Goal: Information Seeking & Learning: Learn about a topic

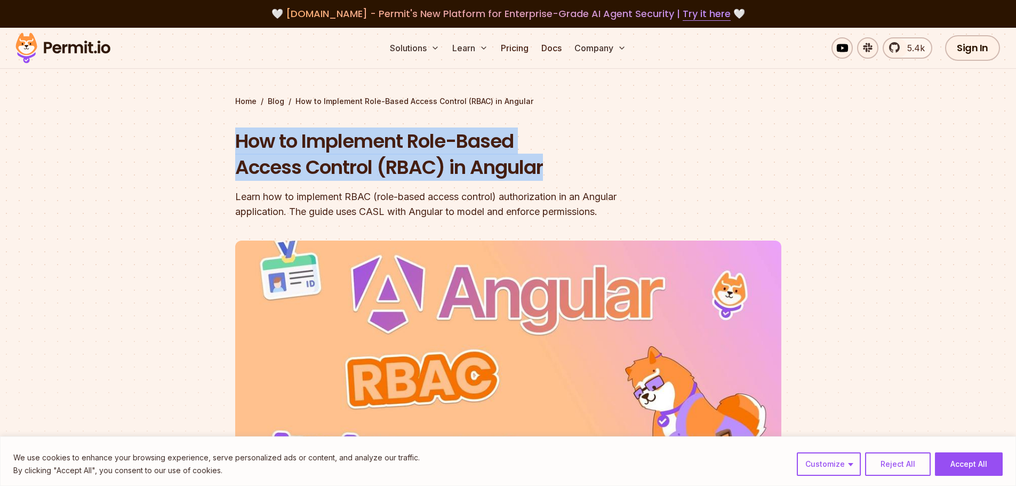
drag, startPoint x: 239, startPoint y: 141, endPoint x: 571, endPoint y: 170, distance: 333.6
click at [571, 170] on h1 "How to Implement Role-Based Access Control (RBAC) in Angular" at bounding box center [440, 154] width 410 height 53
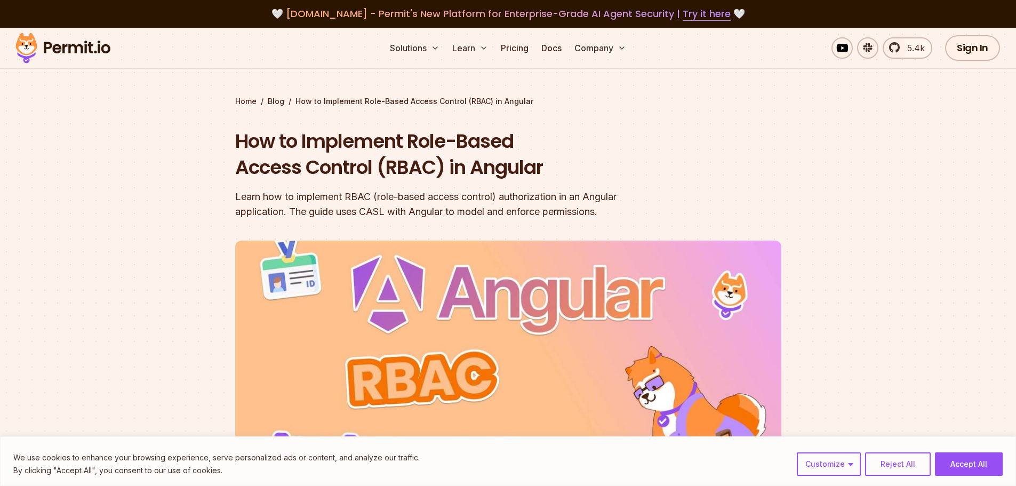
click at [571, 170] on h1 "How to Implement Role-Based Access Control (RBAC) in Angular" at bounding box center [440, 154] width 410 height 53
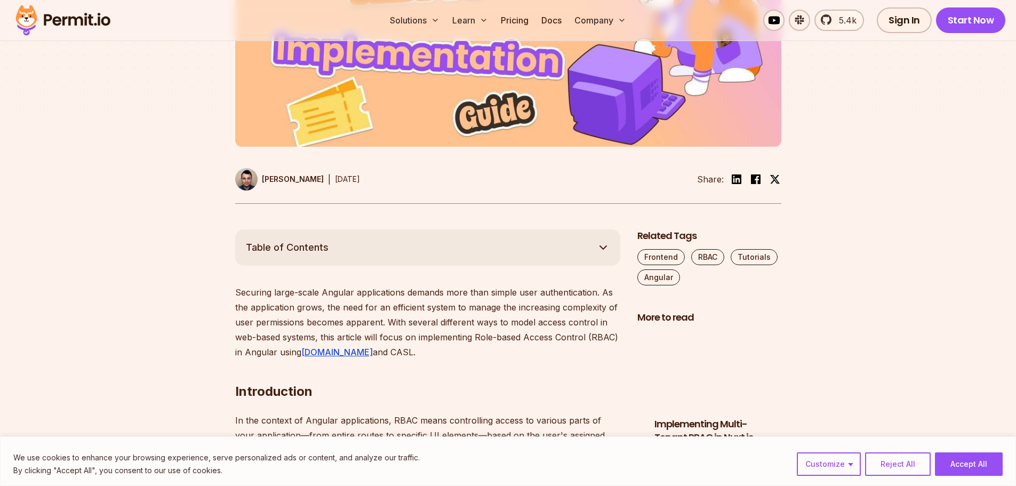
scroll to position [546, 0]
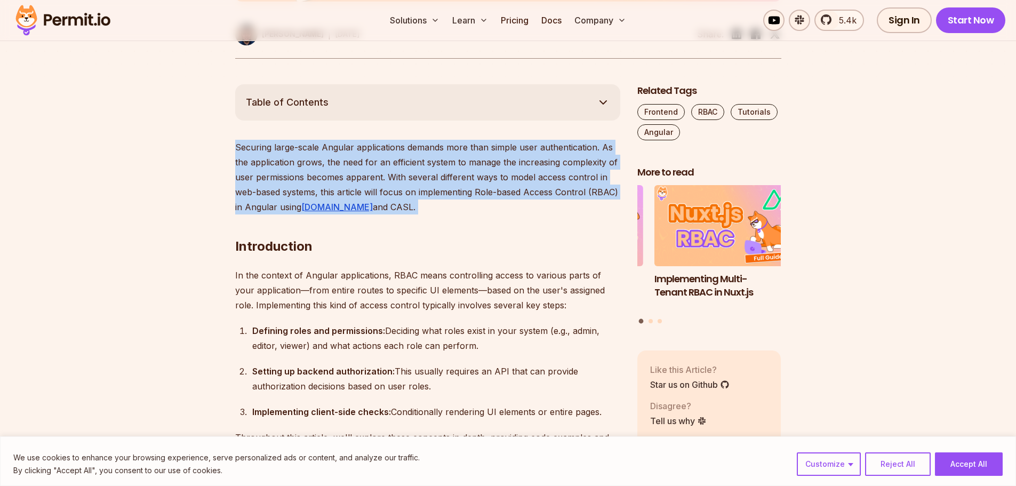
drag, startPoint x: 226, startPoint y: 149, endPoint x: 455, endPoint y: 212, distance: 236.8
drag, startPoint x: 439, startPoint y: 202, endPoint x: 188, endPoint y: 132, distance: 259.8
click at [420, 184] on p "Securing large-scale Angular applications demands more than simple user authent…" at bounding box center [427, 177] width 385 height 75
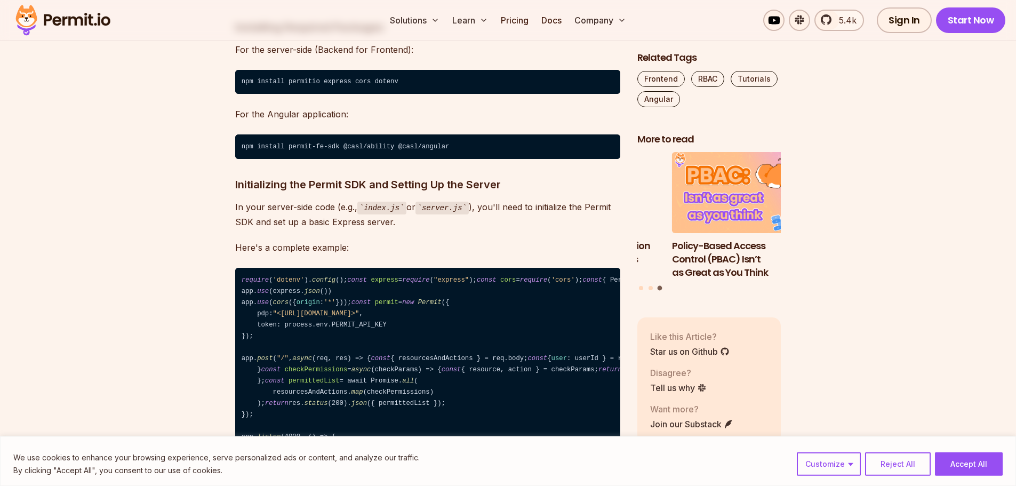
scroll to position [1383, 0]
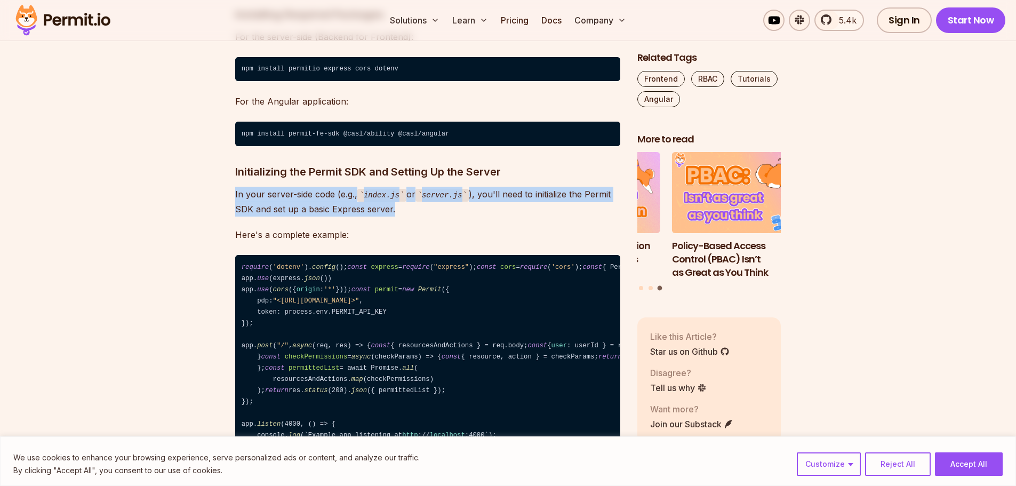
drag, startPoint x: 227, startPoint y: 178, endPoint x: 422, endPoint y: 200, distance: 195.9
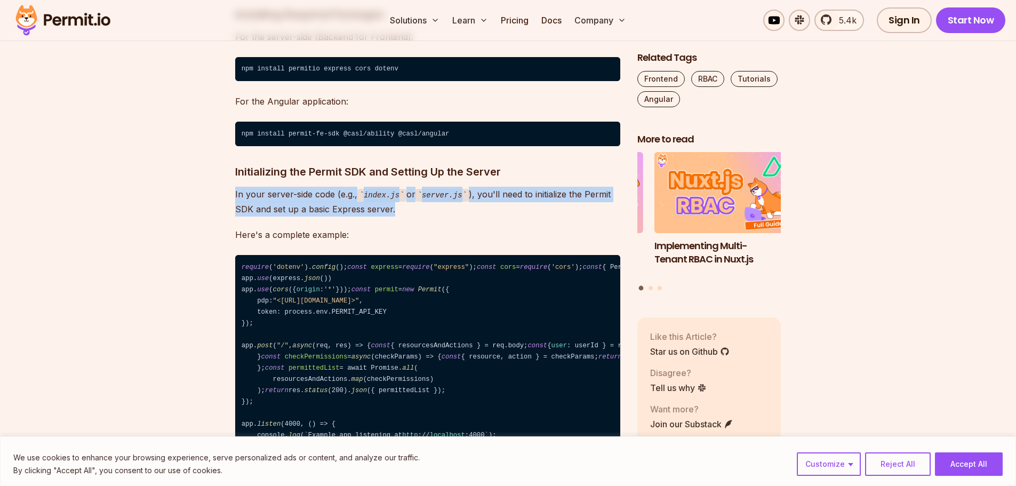
drag, startPoint x: 277, startPoint y: 187, endPoint x: 238, endPoint y: 187, distance: 38.9
click at [239, 187] on p "In your server-side code (e.g., index.js or server.js ), you'll need to initial…" at bounding box center [427, 202] width 385 height 30
drag, startPoint x: 410, startPoint y: 194, endPoint x: 222, endPoint y: 171, distance: 188.6
click at [426, 189] on p "In your server-side code (e.g., index.js or server.js ), you'll need to initial…" at bounding box center [427, 202] width 385 height 30
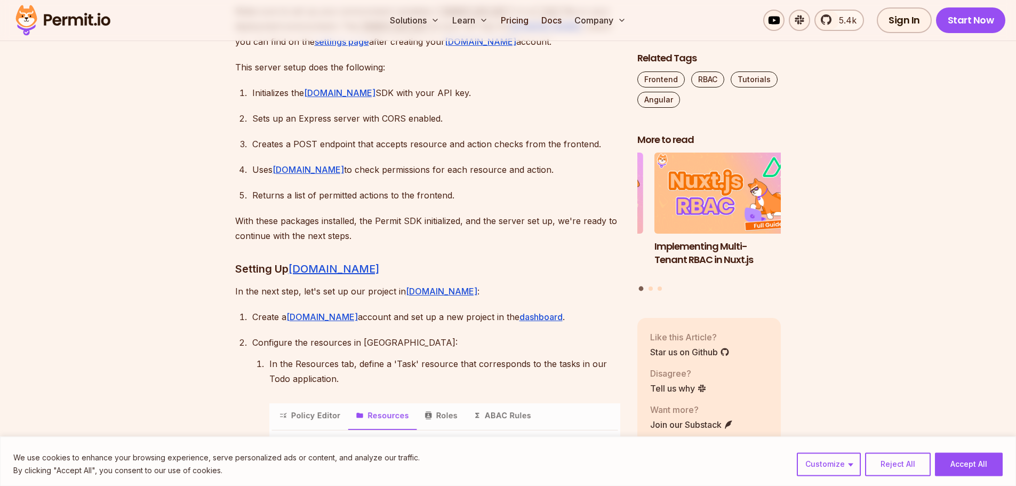
scroll to position [1852, 0]
